Goal: Information Seeking & Learning: Learn about a topic

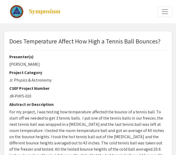
select select "custom"
type input "0"
select select "custom"
type input "1"
select select "auto"
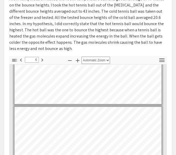
scroll to position [386, 0]
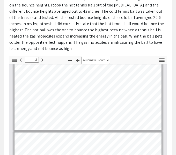
type input "2"
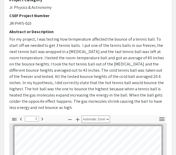
scroll to position [73, 0]
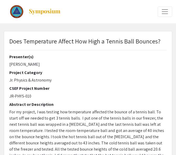
select select "custom"
type input "0"
select select "auto"
type input "1"
select select "auto"
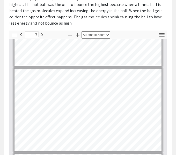
scroll to position [160, 0]
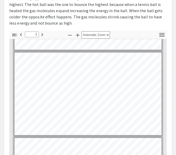
type input "2"
